Goal: Task Accomplishment & Management: Use online tool/utility

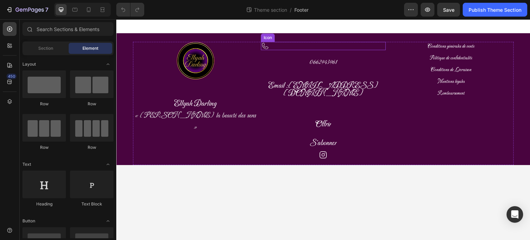
click at [288, 48] on div "Icon" at bounding box center [323, 46] width 125 height 8
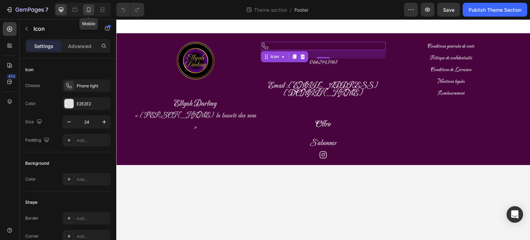
click at [90, 8] on icon at bounding box center [88, 9] width 7 height 7
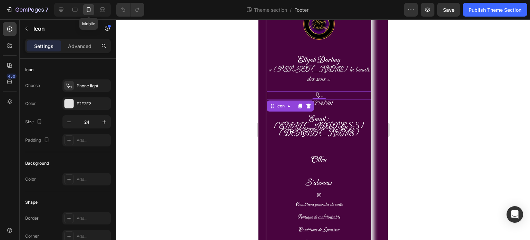
scroll to position [36, 0]
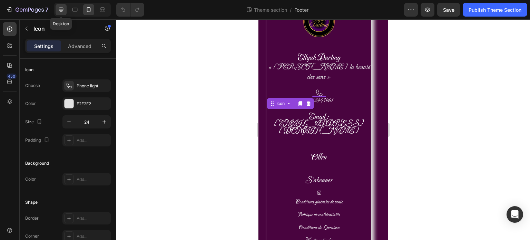
click at [62, 12] on icon at bounding box center [61, 9] width 7 height 7
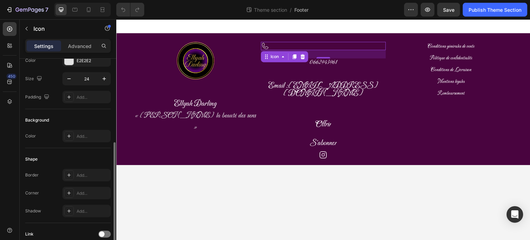
scroll to position [84, 0]
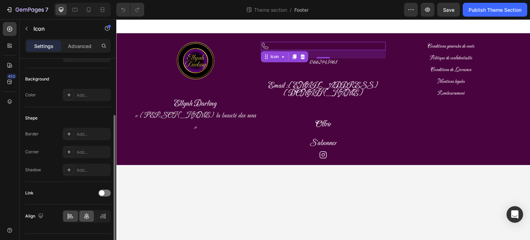
click at [93, 219] on div at bounding box center [86, 216] width 15 height 11
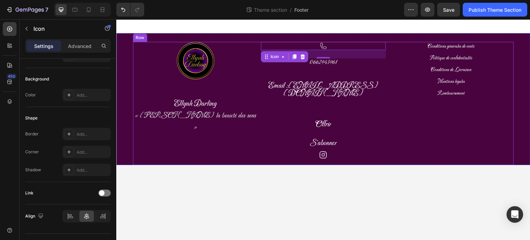
click at [378, 101] on div "Icon 24 0662943961 Heading Email : [EMAIL_ADDRESS][DOMAIN_NAME] Heading Offrir …" at bounding box center [323, 103] width 125 height 123
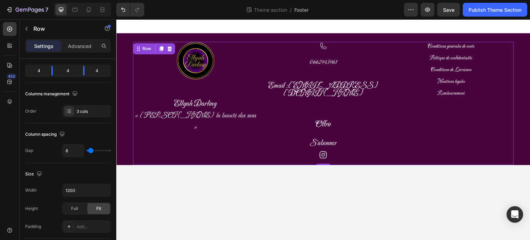
scroll to position [0, 0]
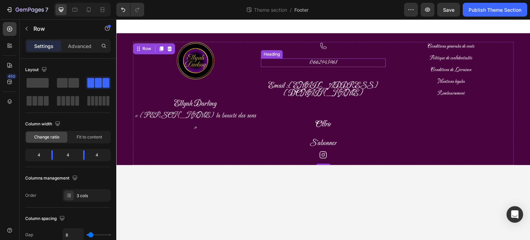
click at [325, 58] on span "0662943961" at bounding box center [324, 62] width 28 height 8
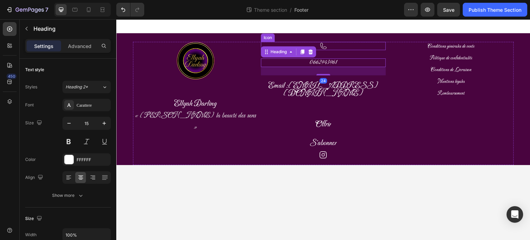
click at [327, 49] on icon at bounding box center [323, 46] width 8 height 8
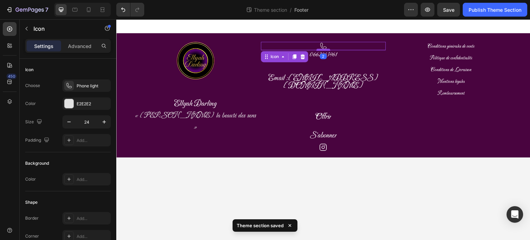
drag, startPoint x: 327, startPoint y: 58, endPoint x: 326, endPoint y: 50, distance: 7.7
click at [326, 50] on div at bounding box center [324, 50] width 14 height 2
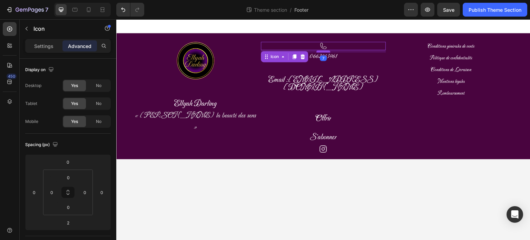
click at [327, 52] on div at bounding box center [324, 51] width 14 height 2
type input "7"
click at [371, 70] on h2 "Email : [EMAIL_ADDRESS][DOMAIN_NAME]" at bounding box center [323, 84] width 125 height 30
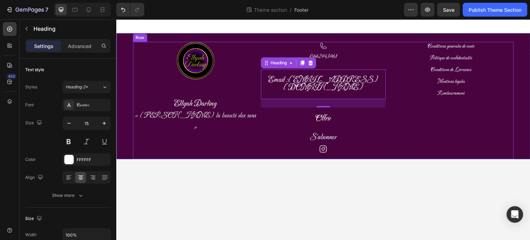
click at [394, 121] on div "Conditions générales de vente Button Politique de confidentialité Button Condit…" at bounding box center [451, 100] width 125 height 117
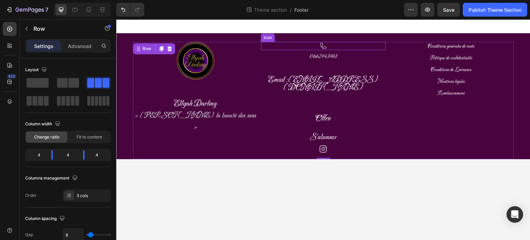
click at [302, 48] on div "Icon" at bounding box center [323, 46] width 125 height 8
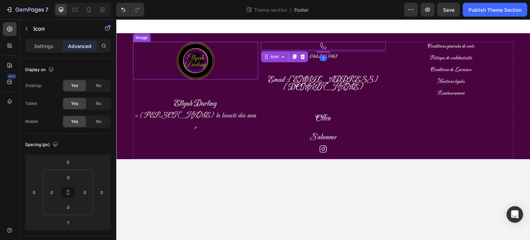
click at [258, 46] on div at bounding box center [195, 61] width 125 height 38
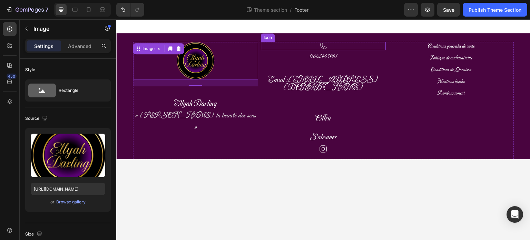
click at [323, 45] on icon at bounding box center [323, 45] width 6 height 6
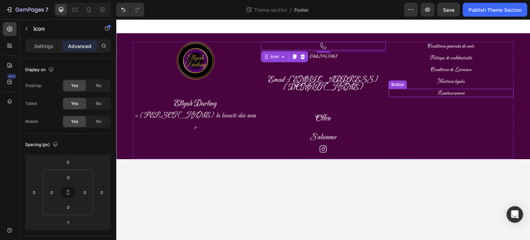
click at [502, 95] on div "Remboursement Button" at bounding box center [451, 93] width 125 height 8
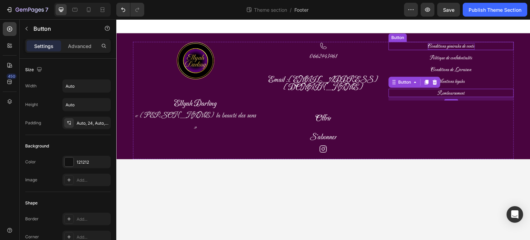
click at [464, 48] on span "Conditions générales de vente" at bounding box center [451, 46] width 47 height 7
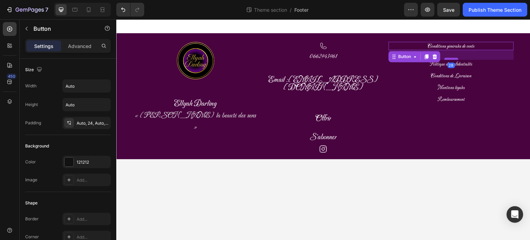
drag, startPoint x: 457, startPoint y: 52, endPoint x: 457, endPoint y: 59, distance: 6.6
click at [457, 59] on div at bounding box center [452, 59] width 14 height 2
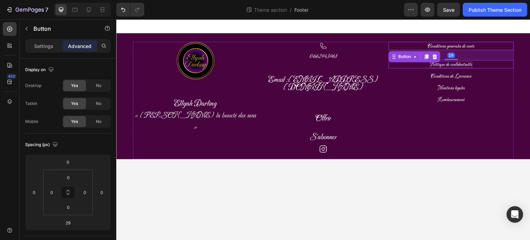
click at [460, 64] on span "Politique de confidentialité" at bounding box center [451, 64] width 42 height 7
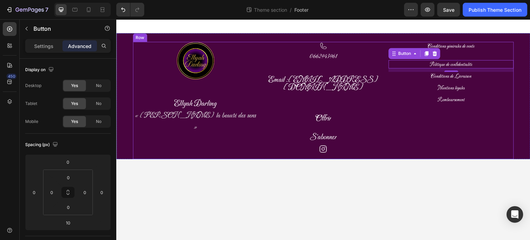
click at [460, 53] on div "Conditions générales de vente Button" at bounding box center [451, 51] width 125 height 18
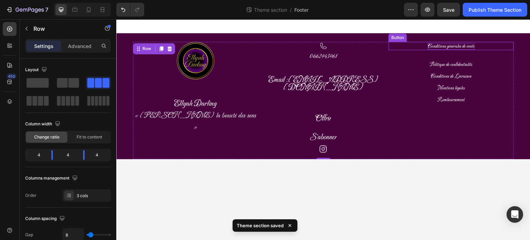
click at [454, 48] on span "Conditions générales de vente" at bounding box center [451, 46] width 47 height 7
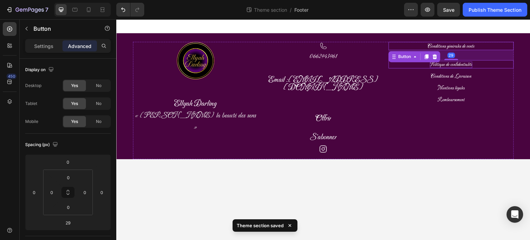
click at [455, 65] on span "Politique de confidentialité" at bounding box center [451, 64] width 42 height 7
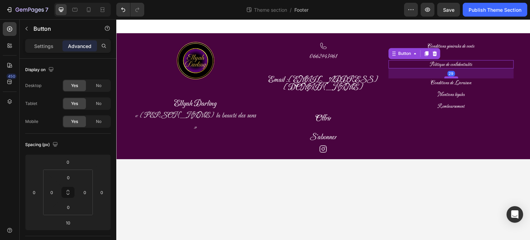
drag, startPoint x: 454, startPoint y: 71, endPoint x: 455, endPoint y: 78, distance: 6.6
click at [455, 78] on div at bounding box center [452, 77] width 14 height 2
type input "29"
click at [458, 81] on span "Conditions de Livraison" at bounding box center [451, 83] width 41 height 7
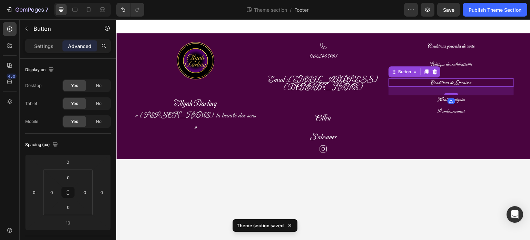
drag, startPoint x: 453, startPoint y: 89, endPoint x: 454, endPoint y: 95, distance: 5.2
click at [454, 95] on div at bounding box center [452, 94] width 14 height 2
drag, startPoint x: 454, startPoint y: 95, endPoint x: 458, endPoint y: 96, distance: 5.0
click at [458, 87] on div "29" at bounding box center [451, 87] width 125 height 0
type input "29"
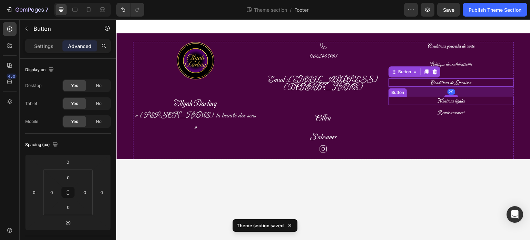
click at [484, 104] on div "Mentions légales Button" at bounding box center [451, 101] width 125 height 8
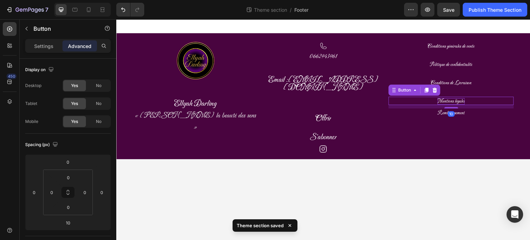
click at [460, 104] on span "Mentions légales" at bounding box center [451, 101] width 27 height 7
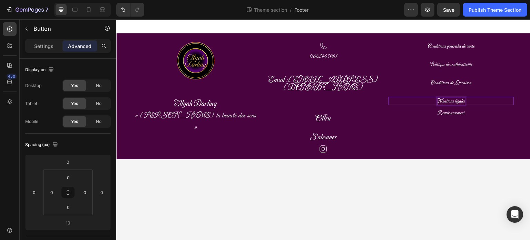
click at [479, 102] on div "Mentions légales Button 10" at bounding box center [451, 101] width 125 height 8
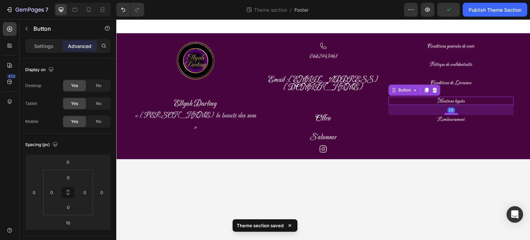
drag, startPoint x: 453, startPoint y: 108, endPoint x: 453, endPoint y: 114, distance: 6.6
click at [453, 114] on div at bounding box center [452, 114] width 14 height 2
type input "29"
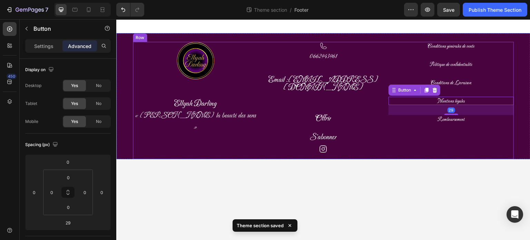
click at [455, 135] on div "Conditions générales de vente Button Politique de confidentialité Button Condit…" at bounding box center [451, 100] width 125 height 117
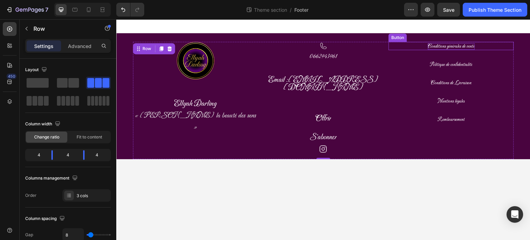
click at [440, 44] on span "Conditions générales de vente" at bounding box center [451, 46] width 47 height 7
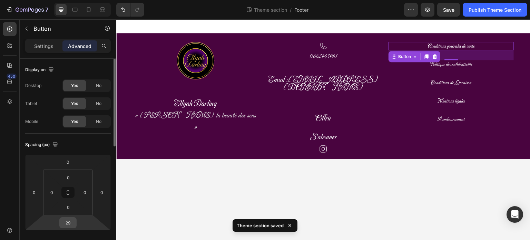
click at [70, 222] on input "29" at bounding box center [68, 223] width 14 height 10
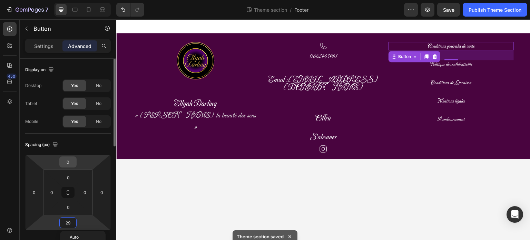
click at [72, 161] on input "0" at bounding box center [68, 162] width 14 height 10
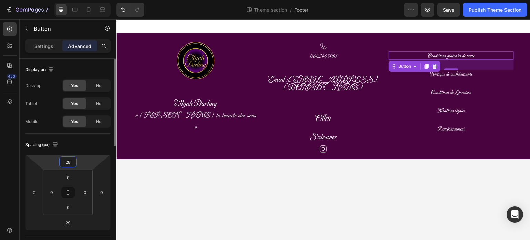
type input "29"
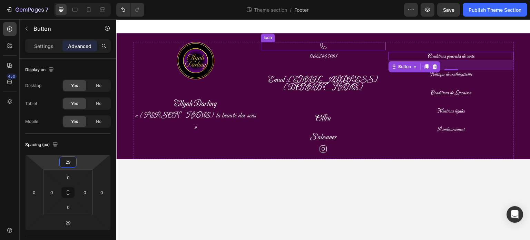
click at [328, 46] on div "Icon" at bounding box center [323, 46] width 125 height 8
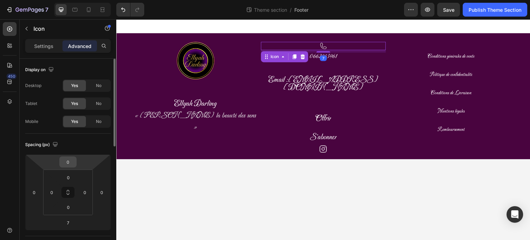
click at [66, 161] on input "0" at bounding box center [68, 162] width 14 height 10
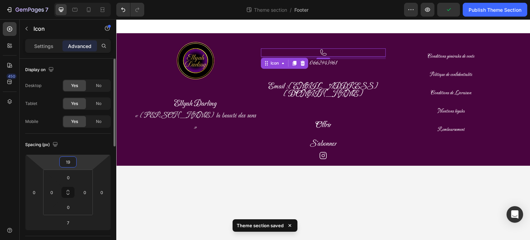
type input "20"
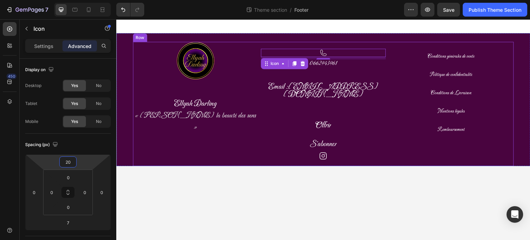
click at [359, 71] on div "Icon 7 0662943961 Heading Email : [EMAIL_ADDRESS][DOMAIN_NAME] Heading Offrir B…" at bounding box center [323, 104] width 125 height 124
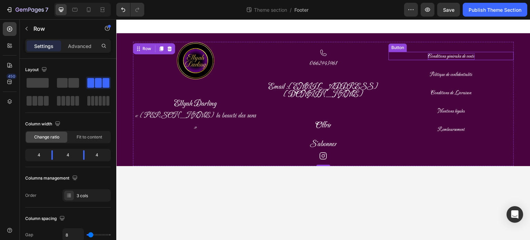
click at [464, 59] on span "Conditions générales de vente" at bounding box center [451, 56] width 47 height 7
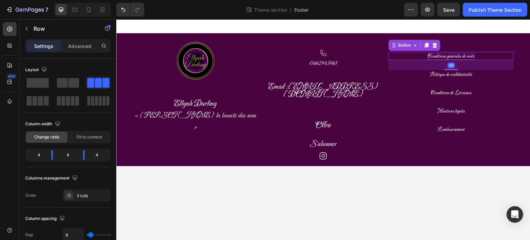
click at [464, 59] on span "Conditions générales de vente" at bounding box center [451, 56] width 47 height 7
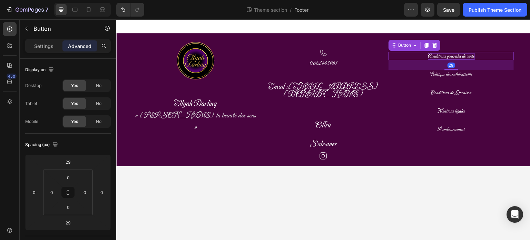
click at [464, 59] on span "Conditions générales de vente" at bounding box center [451, 56] width 47 height 7
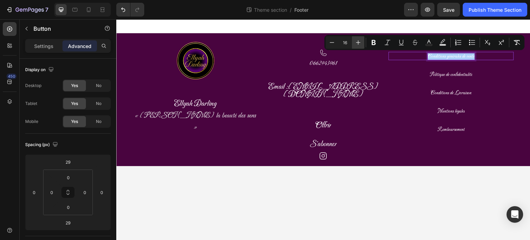
click at [360, 43] on icon "Editor contextual toolbar" at bounding box center [358, 42] width 7 height 7
type input "20"
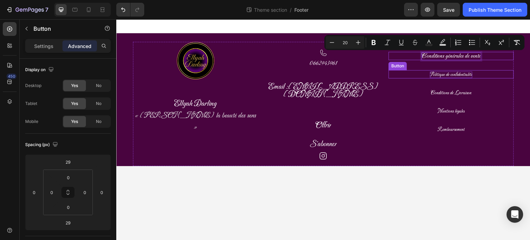
click at [443, 74] on span "Politique de confidentialité" at bounding box center [451, 74] width 42 height 7
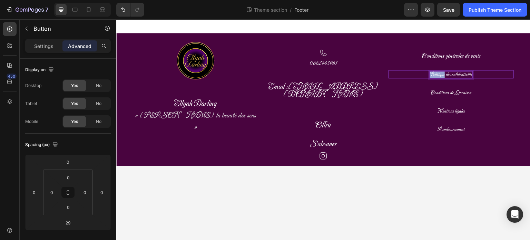
click at [443, 74] on span "Politique de confidentialité" at bounding box center [451, 74] width 42 height 7
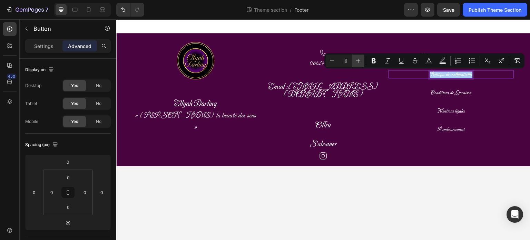
click at [359, 62] on icon "Editor contextual toolbar" at bounding box center [358, 60] width 7 height 7
type input "20"
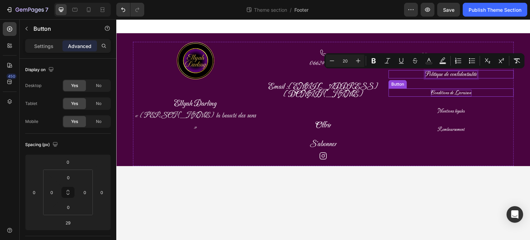
click at [452, 94] on span "Conditions de Livraison" at bounding box center [451, 93] width 41 height 7
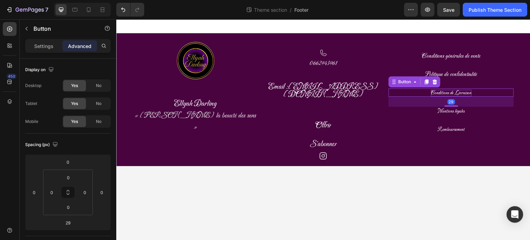
click at [452, 94] on span "Conditions de Livraison" at bounding box center [451, 93] width 41 height 7
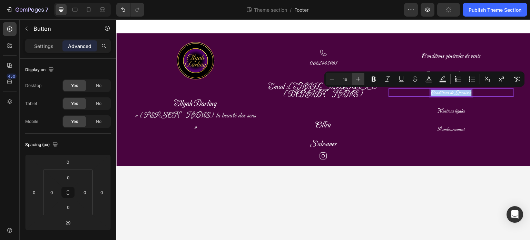
click at [357, 81] on icon "Editor contextual toolbar" at bounding box center [358, 79] width 7 height 7
type input "20"
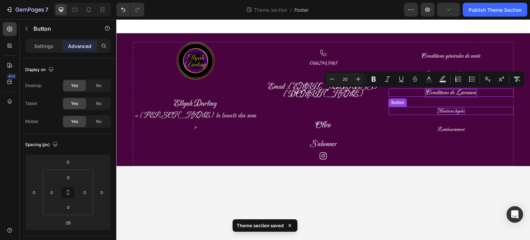
click at [446, 112] on span "Mentions légales" at bounding box center [451, 111] width 27 height 7
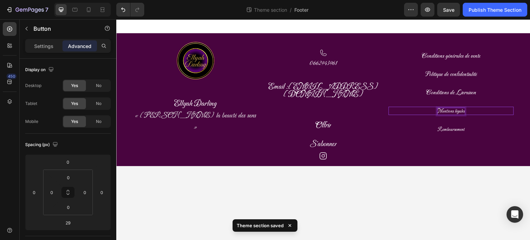
click at [446, 112] on span "Mentions légales" at bounding box center [451, 111] width 27 height 7
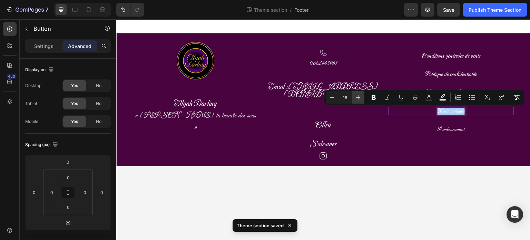
click at [359, 98] on icon "Editor contextual toolbar" at bounding box center [358, 97] width 7 height 7
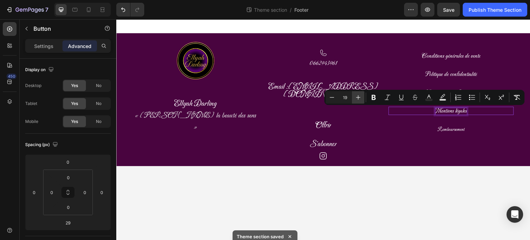
click at [359, 98] on icon "Editor contextual toolbar" at bounding box center [358, 97] width 7 height 7
type input "20"
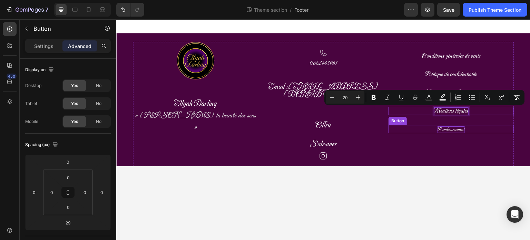
click at [451, 131] on span "Remboursement" at bounding box center [451, 129] width 27 height 7
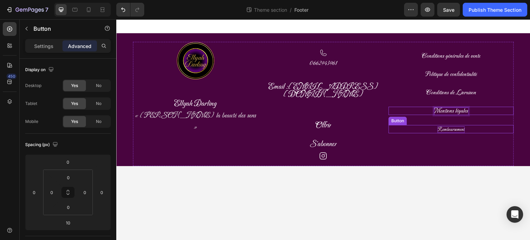
click at [451, 131] on span "Remboursement" at bounding box center [451, 129] width 27 height 7
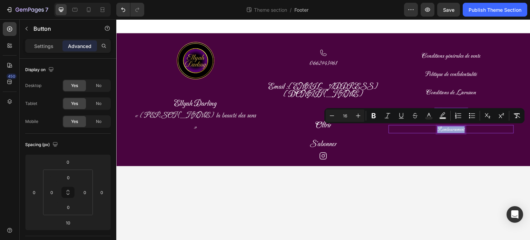
click at [451, 131] on span "Remboursement" at bounding box center [451, 129] width 27 height 7
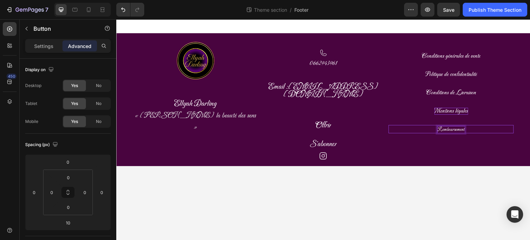
click at [451, 131] on span "Remboursement" at bounding box center [451, 129] width 27 height 7
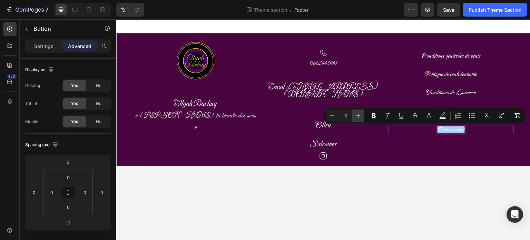
click at [357, 116] on icon "Editor contextual toolbar" at bounding box center [358, 115] width 7 height 7
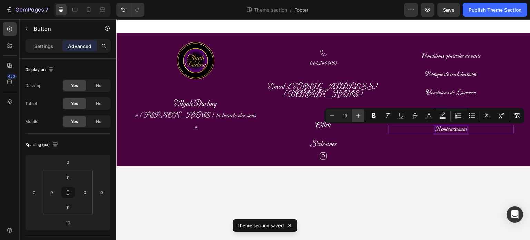
click at [357, 116] on icon "Editor contextual toolbar" at bounding box center [358, 115] width 7 height 7
type input "20"
click at [364, 136] on div "S'abonner Button" at bounding box center [323, 140] width 125 height 15
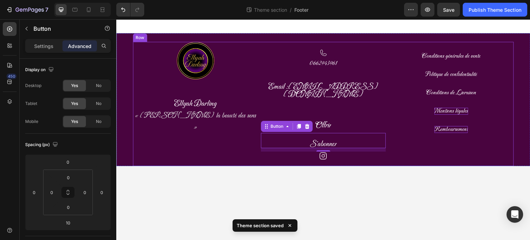
click at [424, 146] on div "Conditions générales de vente Button Politique de confidentialité Button Condit…" at bounding box center [451, 104] width 125 height 124
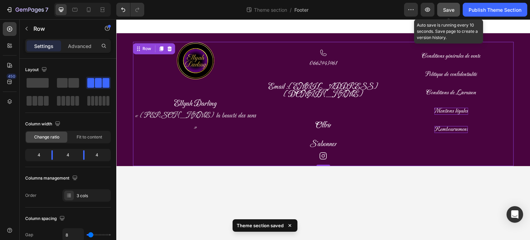
click at [452, 11] on span "Save" at bounding box center [448, 10] width 11 height 6
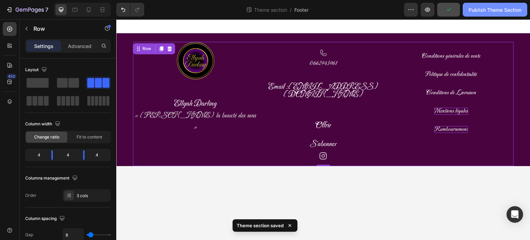
click at [486, 12] on div "Publish Theme Section" at bounding box center [495, 9] width 53 height 7
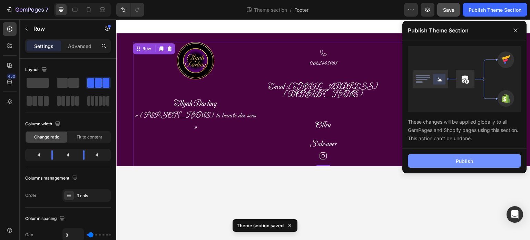
click at [480, 162] on button "Publish" at bounding box center [464, 161] width 113 height 14
